Goal: Check status: Check status

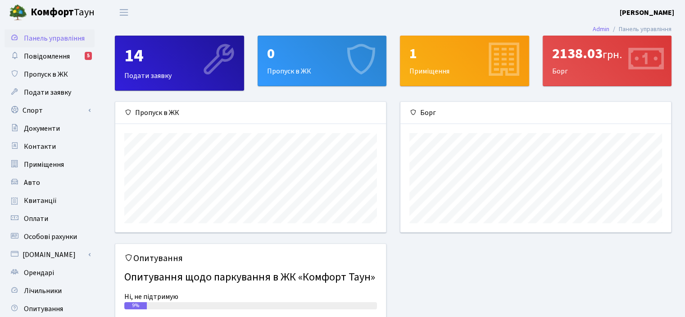
scroll to position [130, 270]
click at [42, 198] on span "Квитанції" at bounding box center [40, 200] width 33 height 10
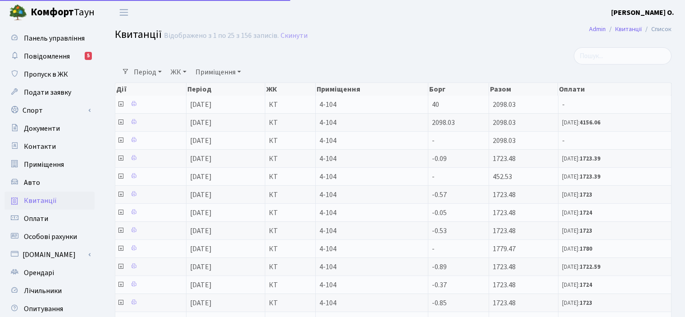
select select "25"
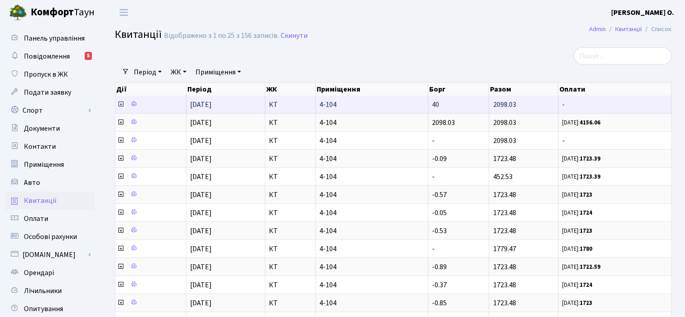
click at [118, 106] on icon at bounding box center [120, 103] width 7 height 7
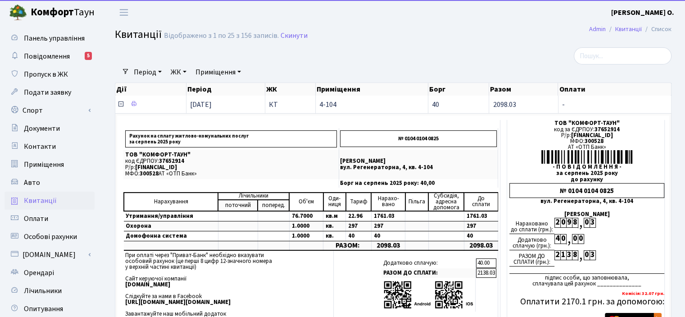
click at [118, 106] on icon at bounding box center [120, 103] width 7 height 7
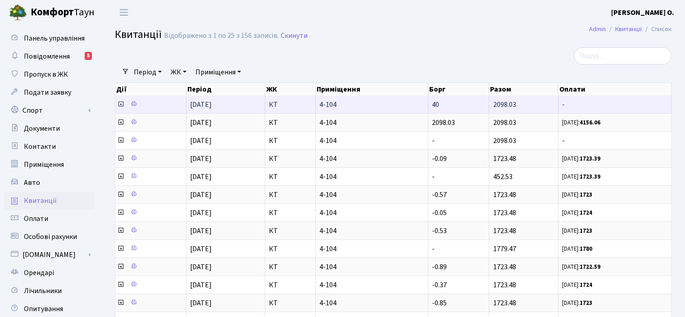
click at [119, 104] on icon at bounding box center [120, 103] width 7 height 7
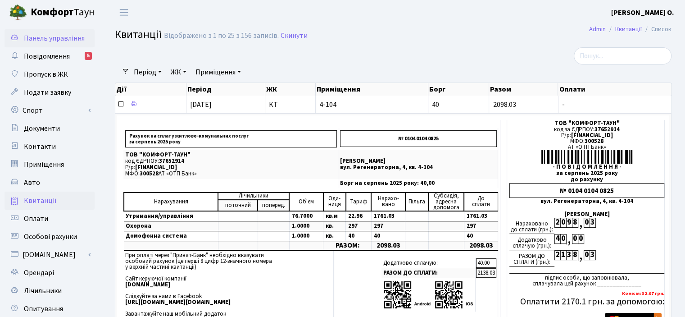
click at [31, 37] on span "Панель управління" at bounding box center [54, 38] width 61 height 10
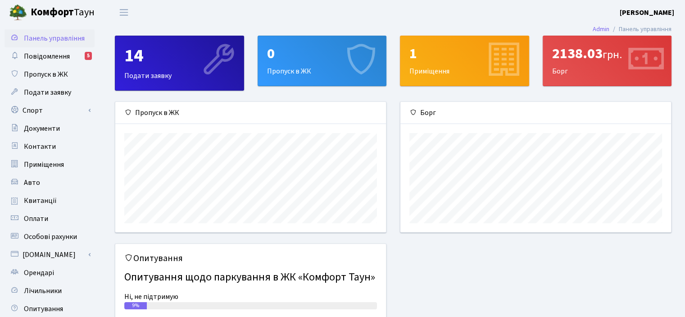
scroll to position [130, 270]
